Goal: Navigation & Orientation: Find specific page/section

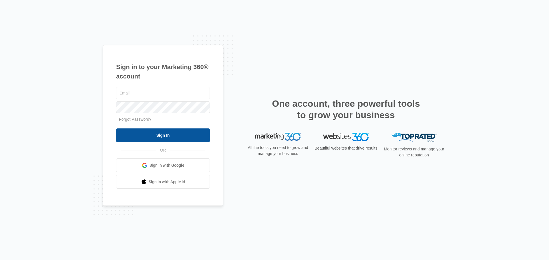
type input "[PERSON_NAME][EMAIL_ADDRESS][DOMAIN_NAME]"
click at [142, 136] on input "Sign In" at bounding box center [163, 136] width 94 height 14
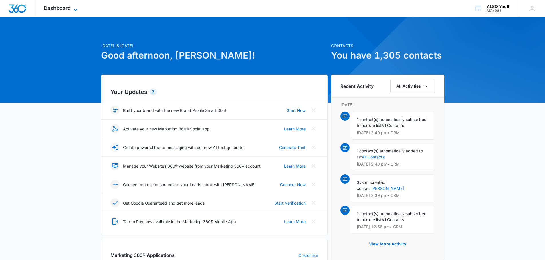
click at [63, 9] on span "Dashboard" at bounding box center [57, 8] width 27 height 6
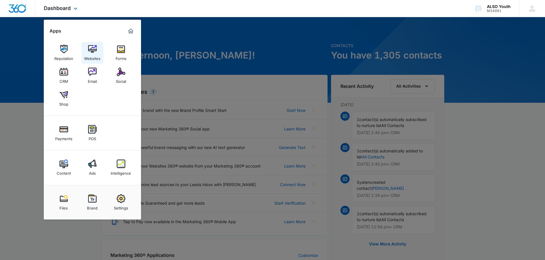
click at [88, 50] on img at bounding box center [92, 49] width 9 height 9
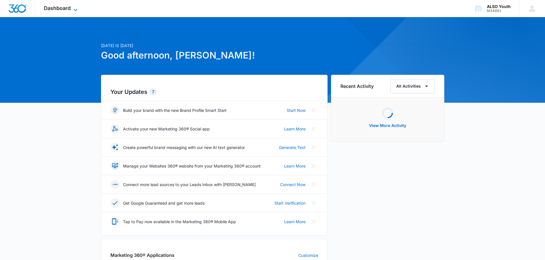
click at [70, 10] on span "Dashboard" at bounding box center [57, 8] width 27 height 6
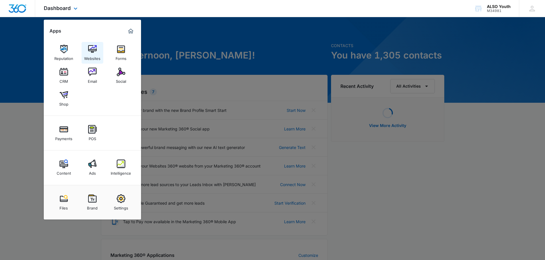
click at [93, 51] on img at bounding box center [92, 49] width 9 height 9
